Goal: Find specific page/section: Find specific page/section

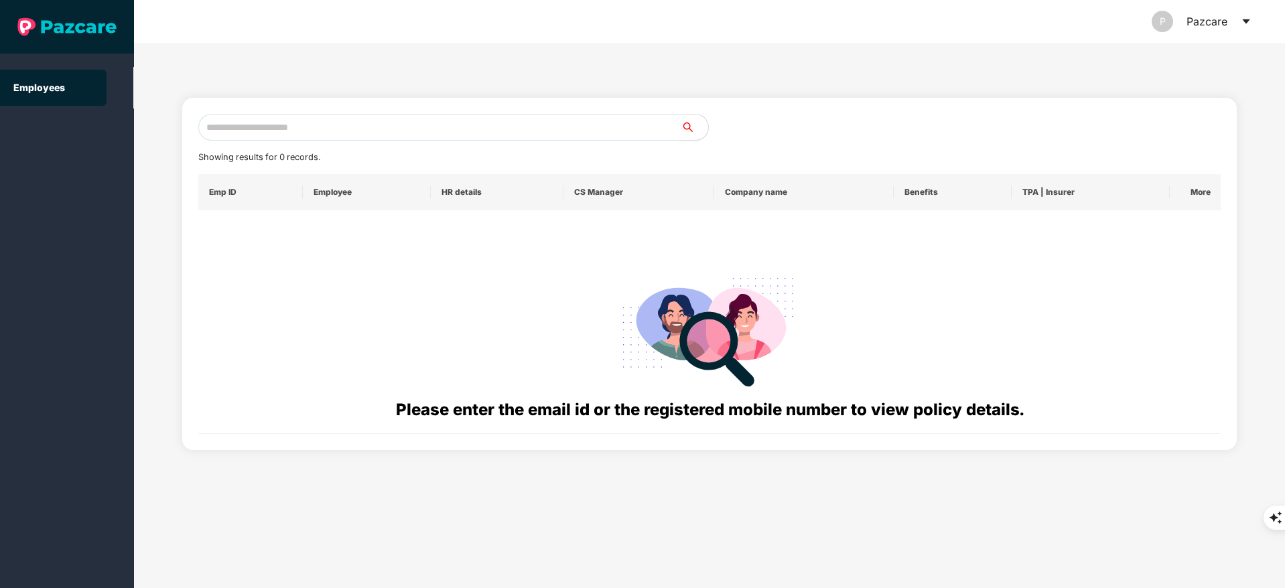
click at [270, 119] on input "text" at bounding box center [439, 127] width 483 height 27
paste input "**********"
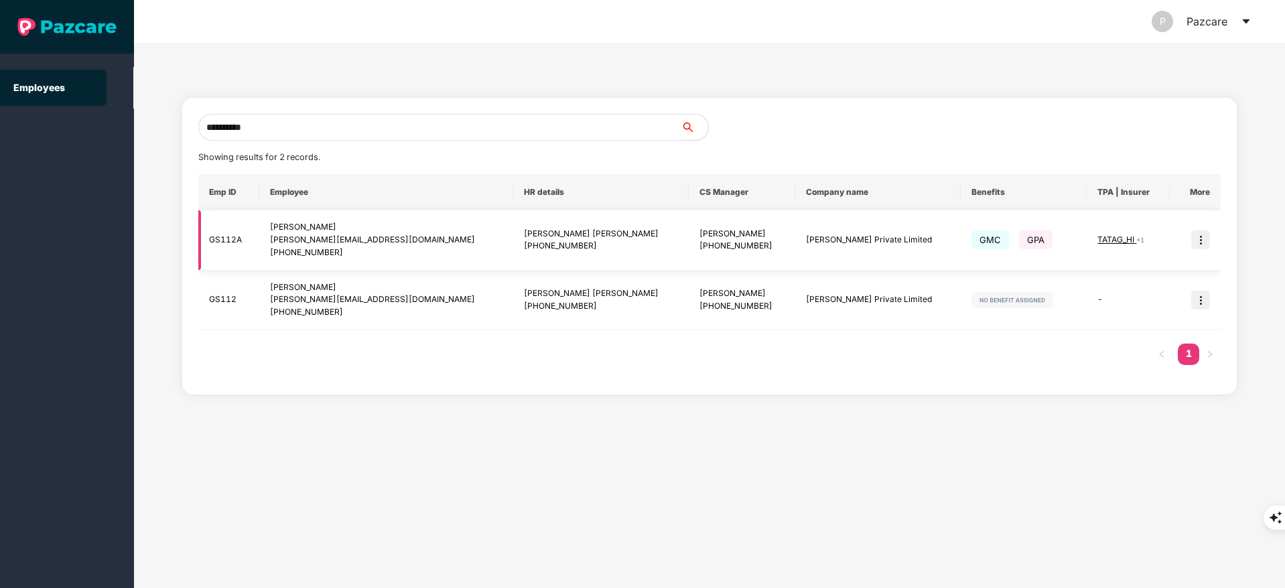
type input "**********"
click at [1207, 243] on img at bounding box center [1200, 239] width 19 height 19
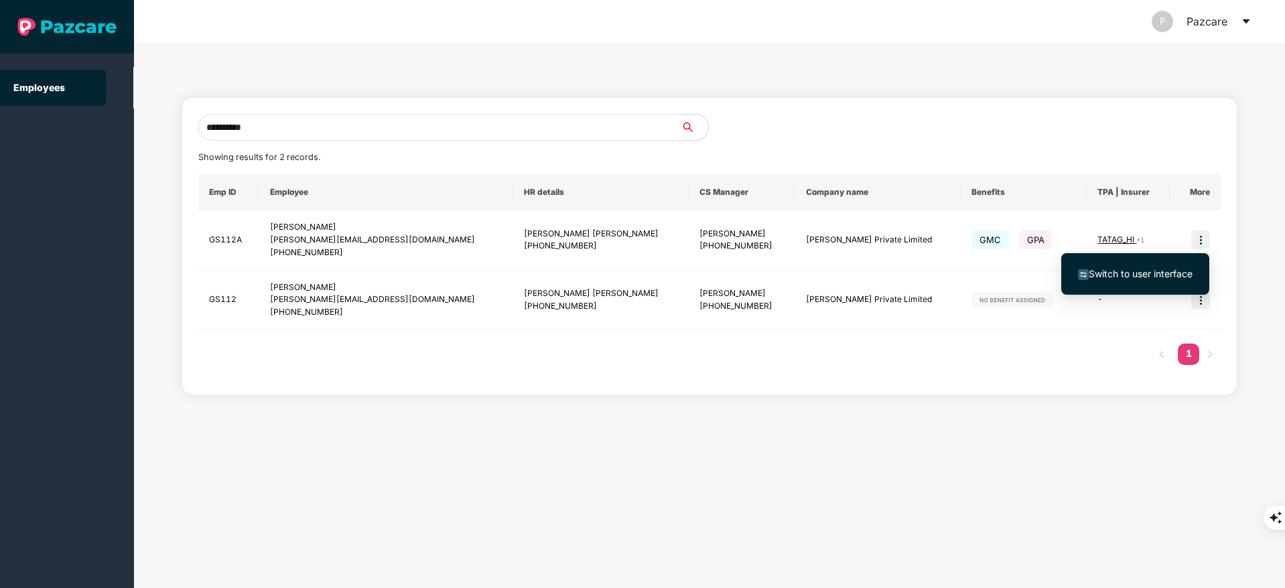
click at [1092, 267] on span "Switch to user interface" at bounding box center [1135, 274] width 115 height 15
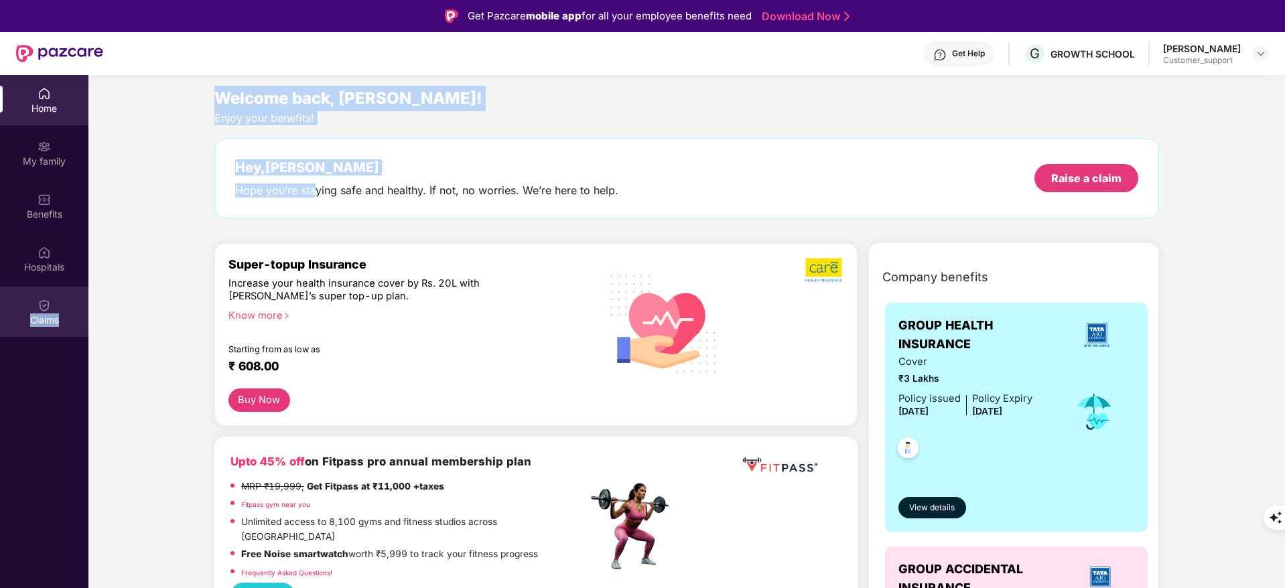
drag, startPoint x: 306, startPoint y: 220, endPoint x: 24, endPoint y: 316, distance: 297.1
click at [24, 316] on div "Home My family Benefits Hospitals Claims Welcome back, [PERSON_NAME]! Enjoy you…" at bounding box center [642, 369] width 1285 height 588
click at [24, 316] on div "Claims" at bounding box center [44, 320] width 88 height 13
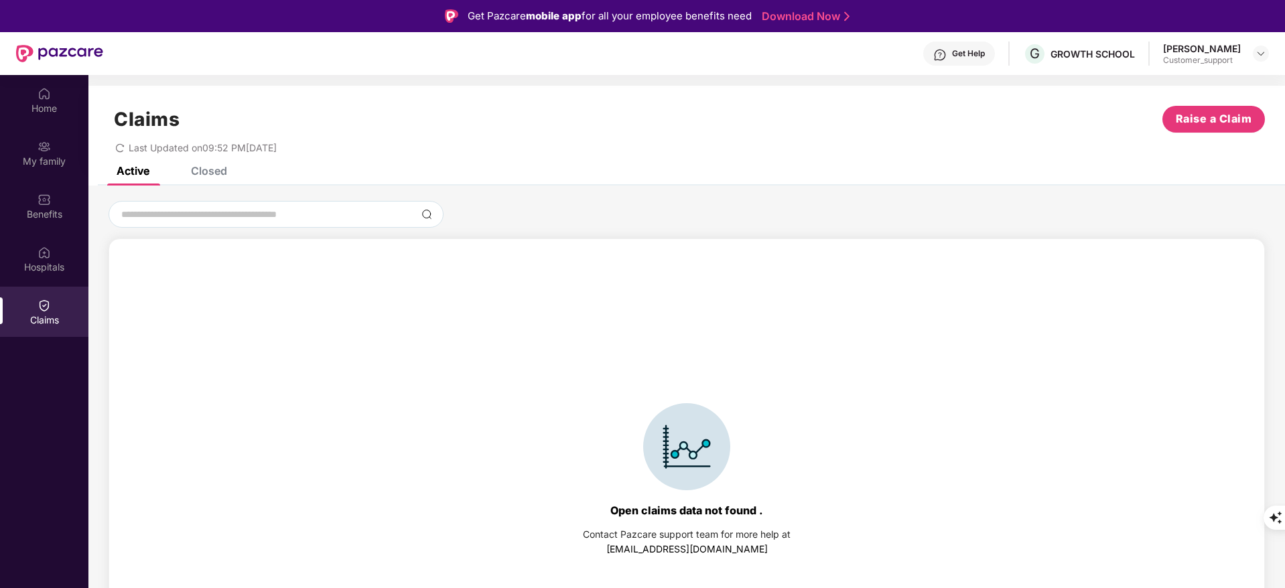
click at [193, 170] on div "Closed" at bounding box center [209, 170] width 36 height 13
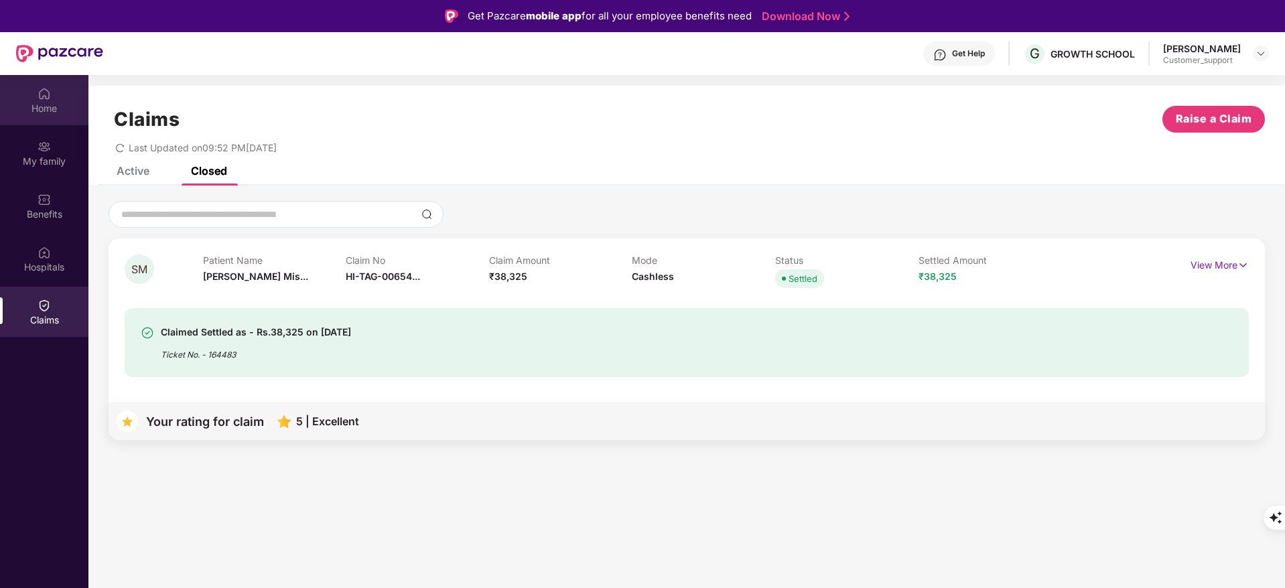
click at [51, 121] on div "Home" at bounding box center [44, 100] width 88 height 50
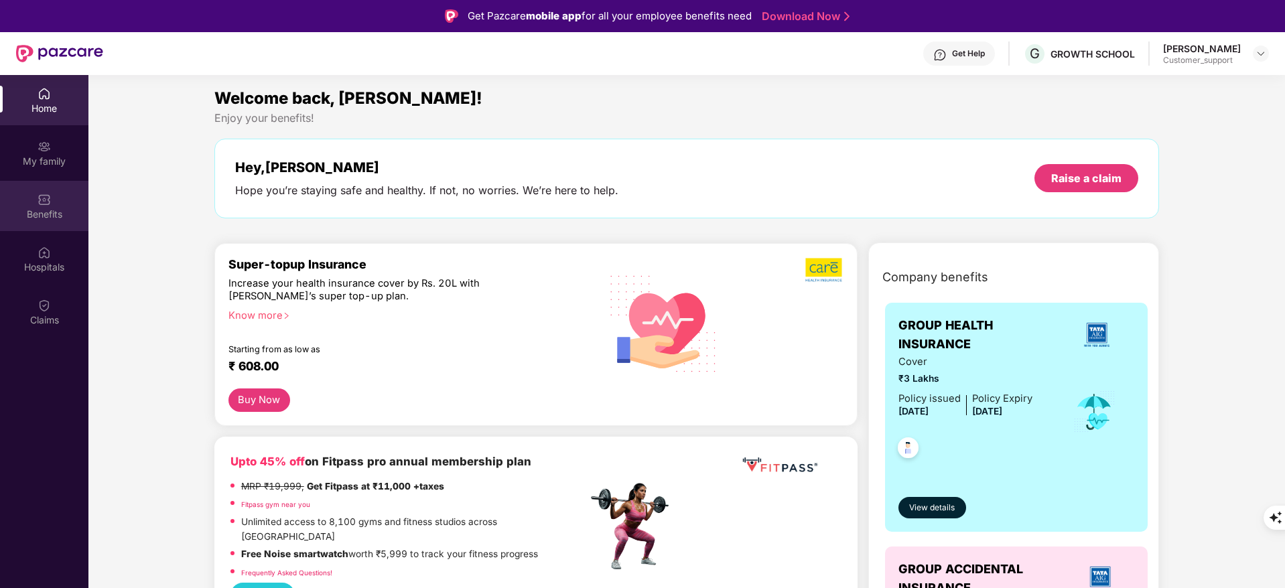
click at [38, 202] on img at bounding box center [44, 199] width 13 height 13
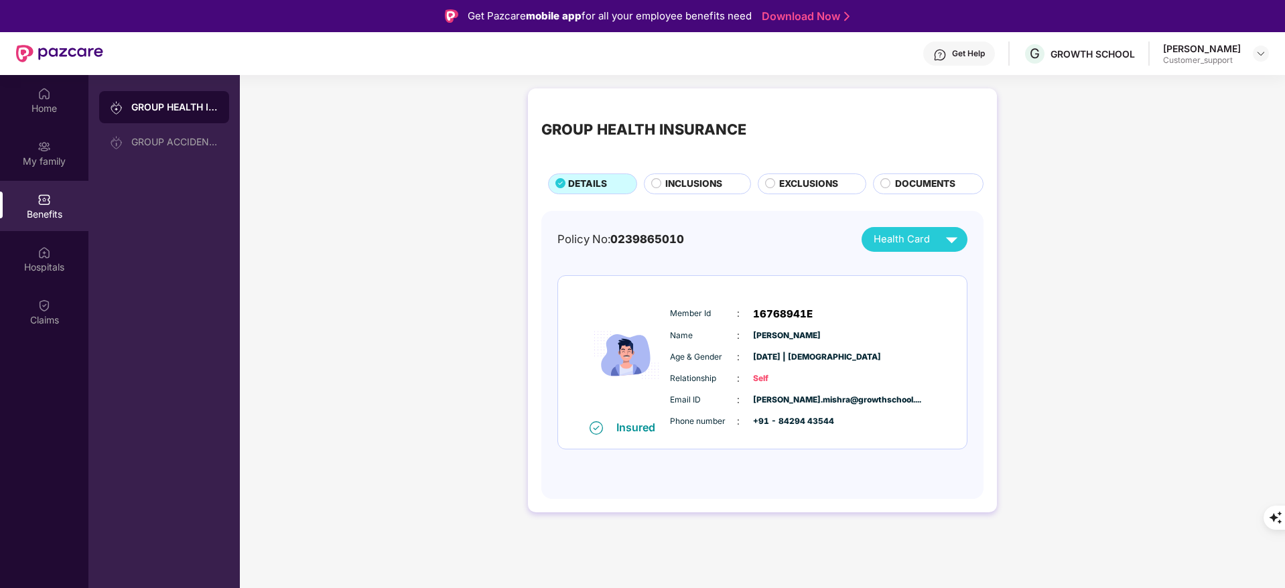
click at [674, 170] on div "GROUP HEALTH INSURANCE DETAILS INCLUSIONS EXCLUSIONS DOCUMENTS" at bounding box center [762, 148] width 442 height 92
click at [675, 178] on span "INCLUSIONS" at bounding box center [693, 184] width 57 height 15
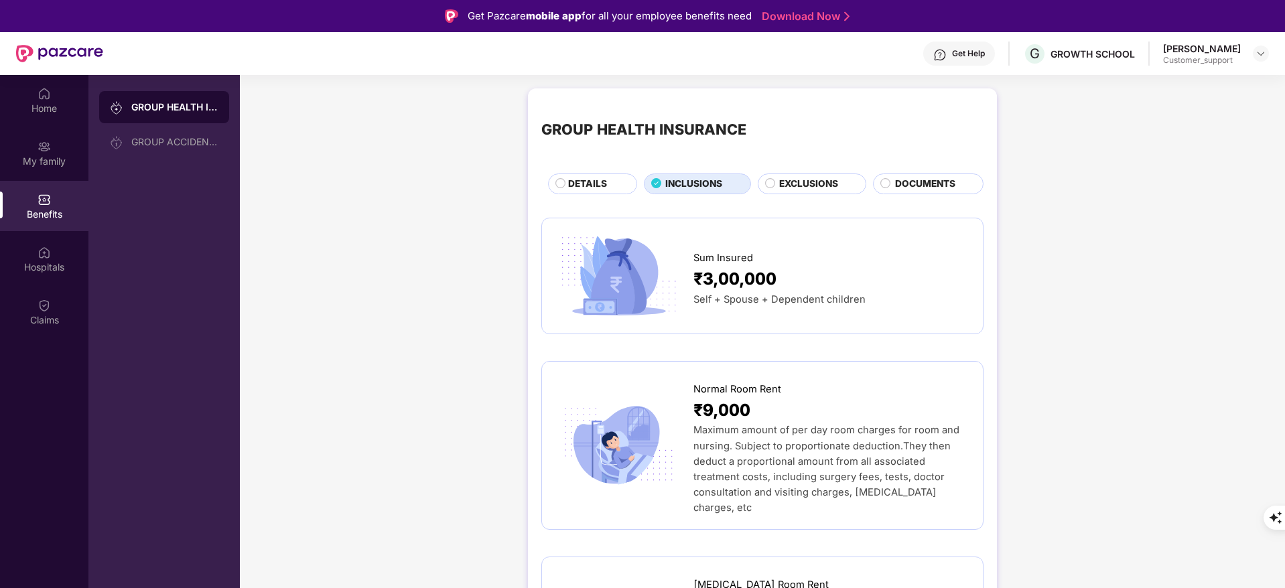
click at [600, 175] on div "DETAILS" at bounding box center [592, 184] width 89 height 21
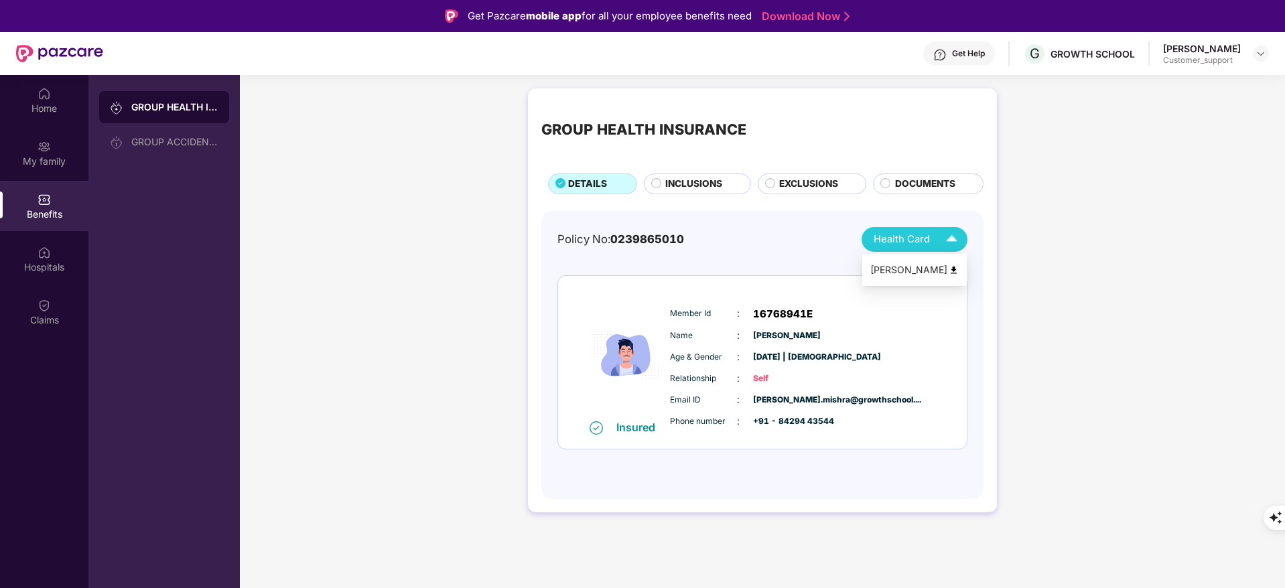
click at [948, 263] on div "[PERSON_NAME]" at bounding box center [914, 270] width 88 height 15
